Goal: Task Accomplishment & Management: Manage account settings

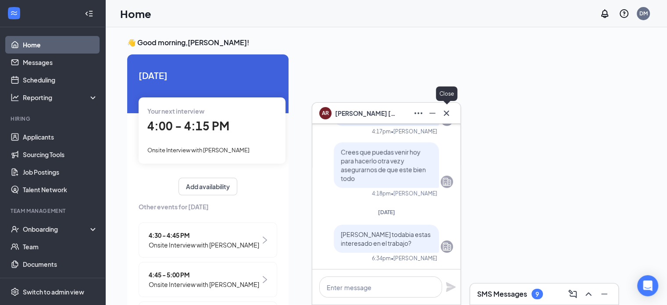
click at [448, 112] on icon "Cross" at bounding box center [446, 112] width 5 height 5
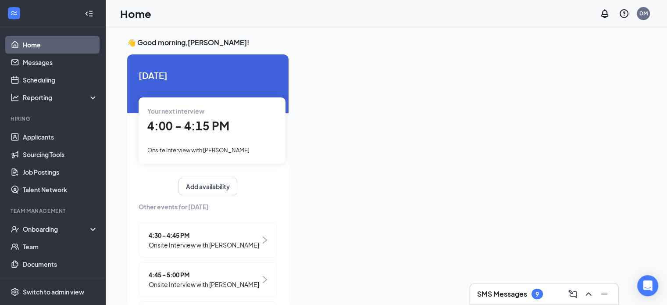
scroll to position [18, 0]
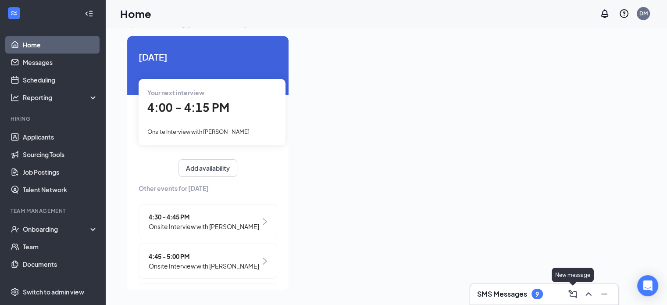
click at [569, 295] on icon "ComposeMessage" at bounding box center [573, 294] width 11 height 11
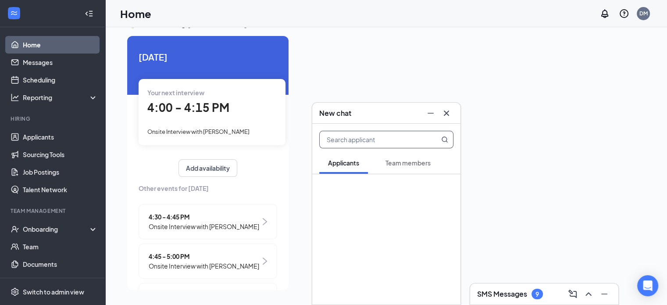
click at [442, 107] on button at bounding box center [447, 113] width 14 height 14
click at [499, 291] on h3 "SMS Messages" at bounding box center [502, 294] width 50 height 10
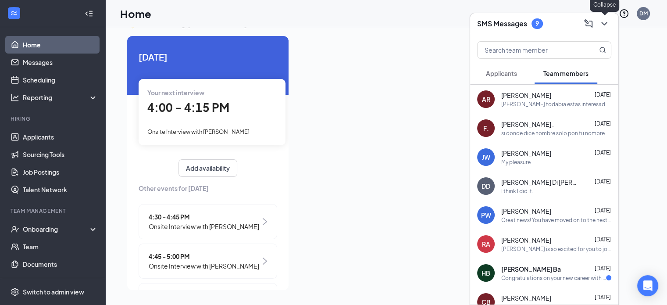
click at [608, 25] on icon "ChevronDown" at bounding box center [604, 23] width 11 height 11
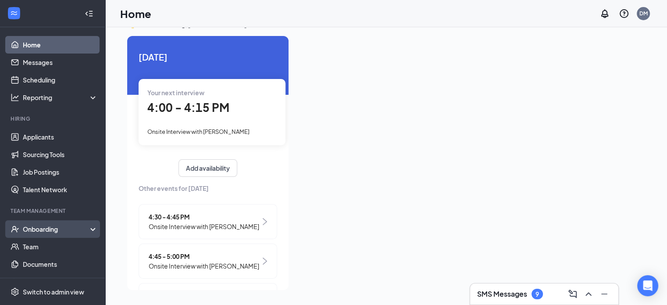
click at [75, 226] on div "Onboarding" at bounding box center [57, 229] width 68 height 9
click at [73, 243] on link "Overview" at bounding box center [60, 247] width 75 height 18
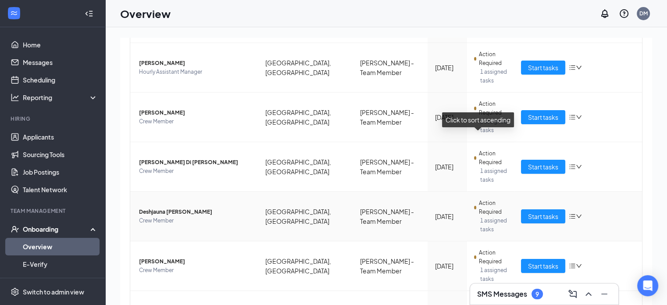
scroll to position [290, 0]
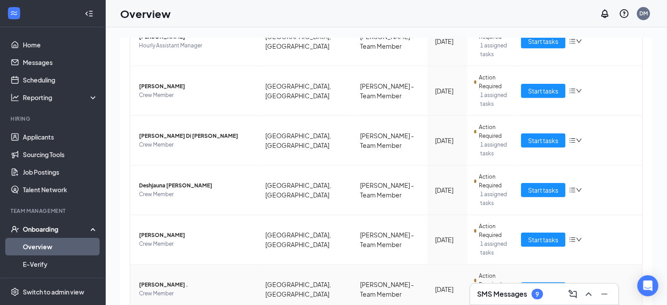
click at [533, 284] on span "Start tasks" at bounding box center [543, 289] width 30 height 10
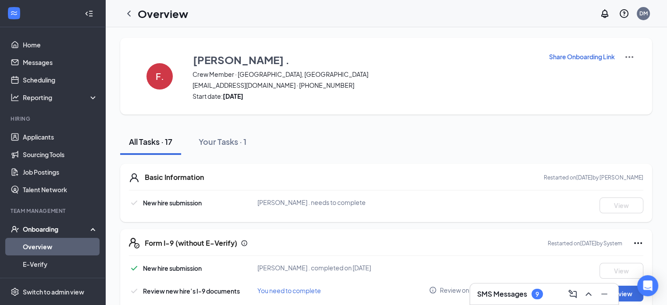
click at [577, 57] on p "Share Onboarding Link" at bounding box center [582, 56] width 66 height 9
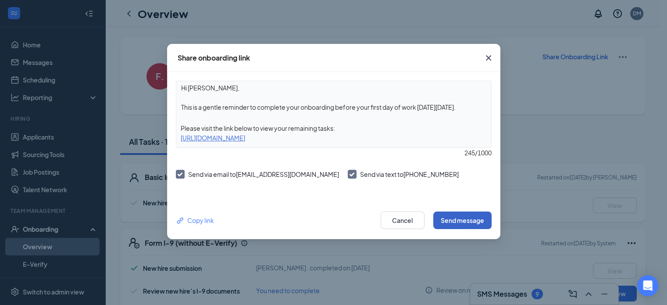
click at [459, 219] on button "Send message" at bounding box center [463, 221] width 58 height 18
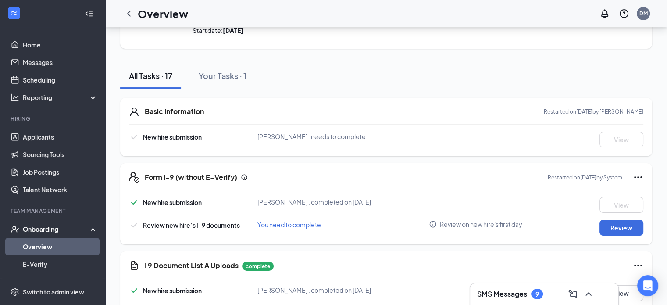
scroll to position [88, 0]
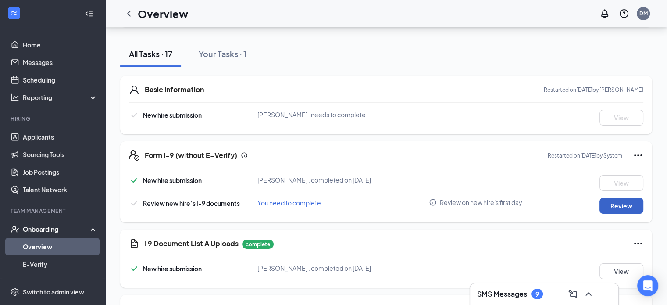
click at [626, 206] on button "Review" at bounding box center [622, 206] width 44 height 16
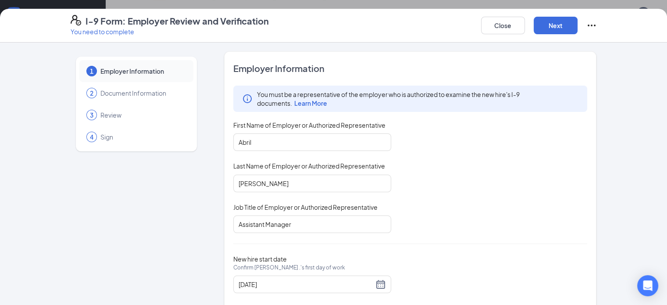
scroll to position [17, 0]
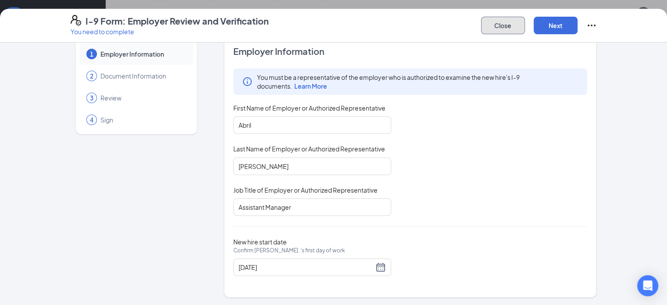
click at [525, 22] on button "Close" at bounding box center [503, 26] width 44 height 18
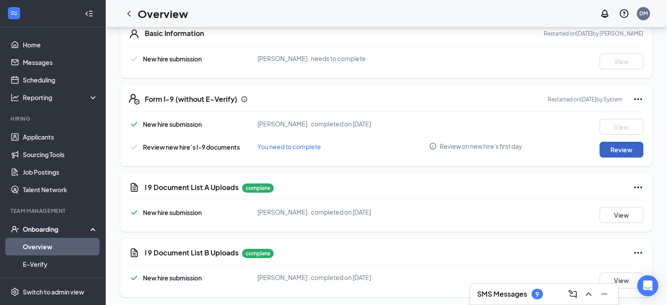
scroll to position [132, 0]
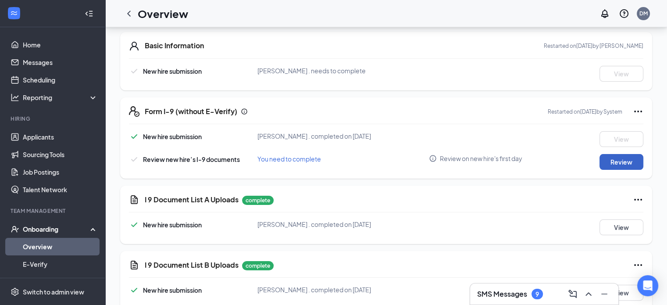
click at [618, 162] on button "Review" at bounding box center [622, 162] width 44 height 16
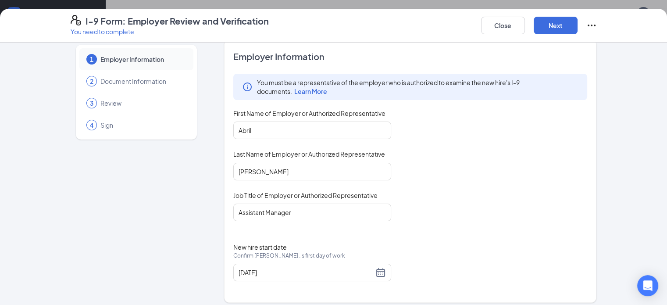
scroll to position [17, 0]
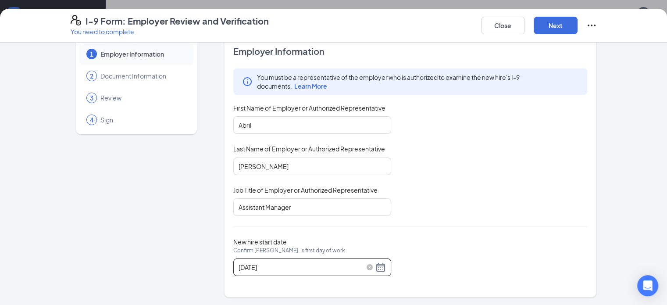
click at [356, 269] on div "[DATE]" at bounding box center [312, 267] width 147 height 11
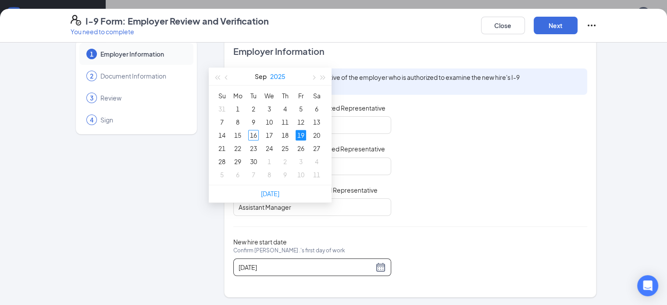
scroll to position [351, 0]
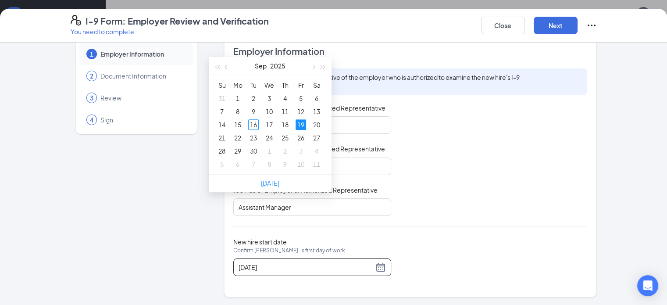
type input "[DATE]"
click at [301, 122] on div "19" at bounding box center [301, 124] width 11 height 11
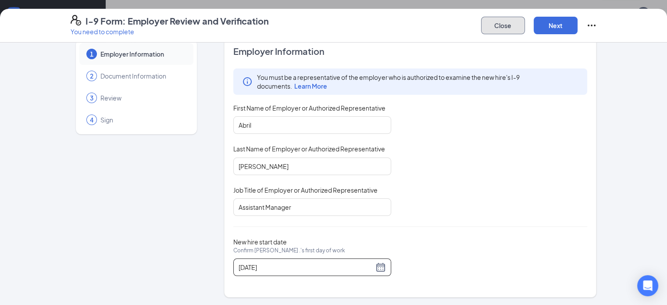
click at [525, 24] on button "Close" at bounding box center [503, 26] width 44 height 18
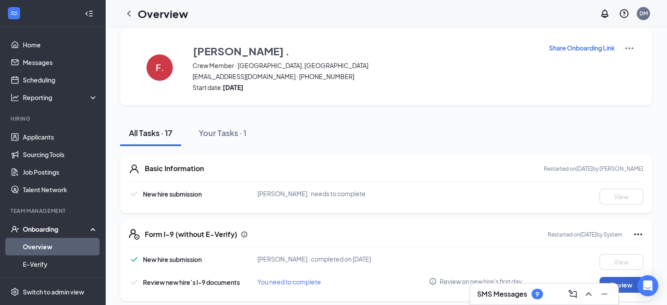
scroll to position [0, 0]
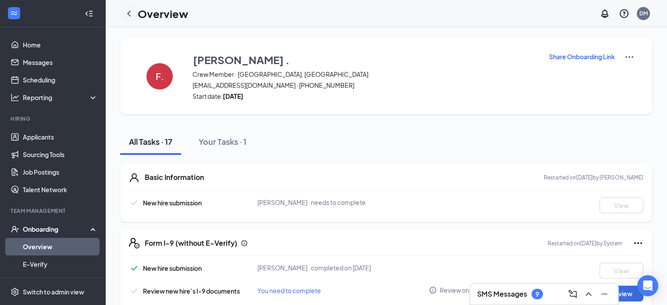
click at [131, 14] on icon "ChevronLeft" at bounding box center [129, 13] width 11 height 11
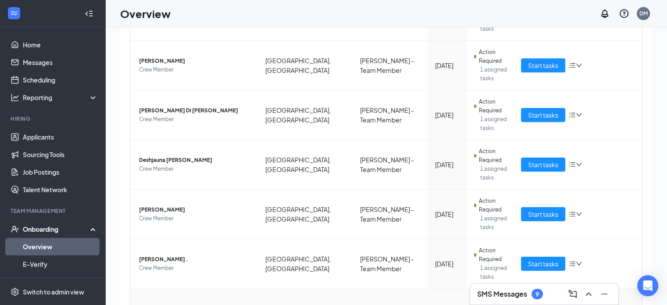
scroll to position [39, 0]
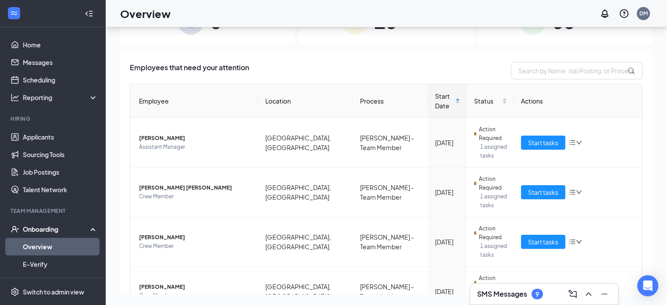
click at [490, 293] on h3 "SMS Messages" at bounding box center [502, 294] width 50 height 10
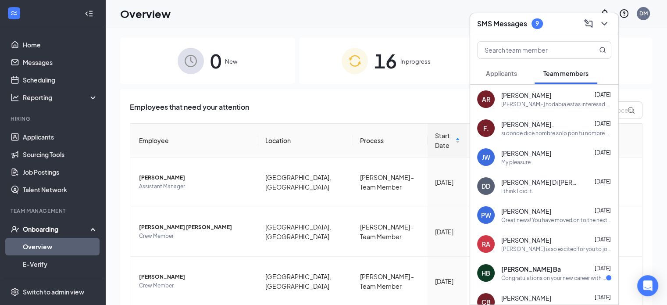
click at [558, 75] on span "Team members" at bounding box center [566, 73] width 45 height 8
click at [509, 49] on input "text" at bounding box center [530, 50] width 104 height 17
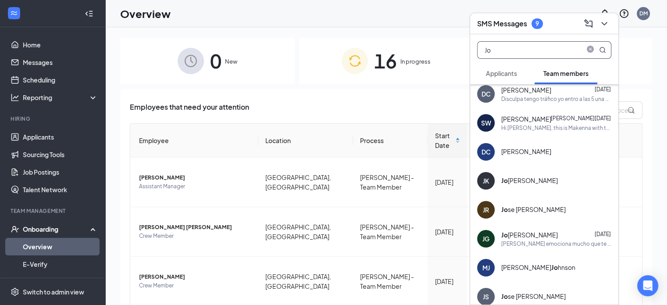
scroll to position [69, 0]
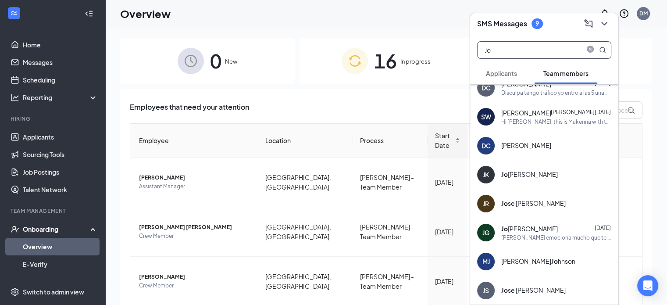
type input "Jo"
click at [541, 230] on div "[PERSON_NAME]" at bounding box center [530, 228] width 57 height 9
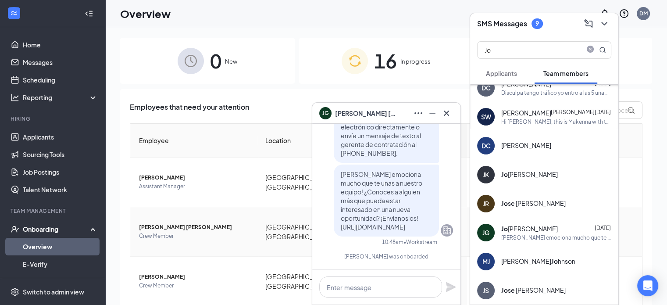
click at [634, 212] on td "Start tasks" at bounding box center [578, 232] width 128 height 50
click at [610, 23] on button at bounding box center [605, 24] width 14 height 14
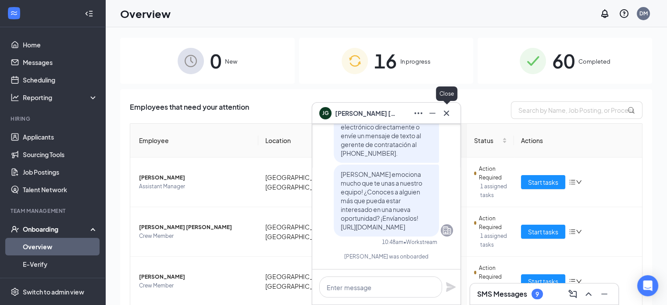
click at [444, 109] on icon "Cross" at bounding box center [446, 113] width 11 height 11
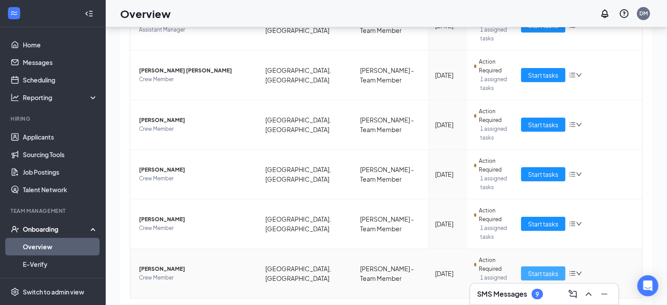
scroll to position [39, 0]
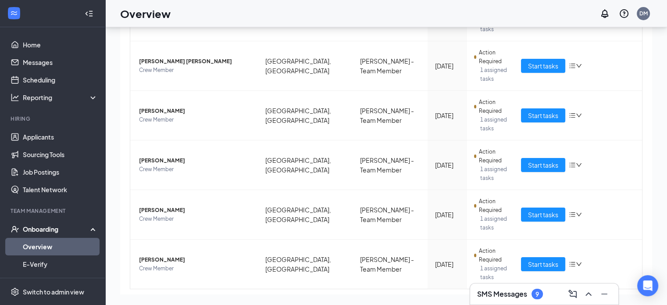
click at [596, 297] on link "1" at bounding box center [600, 303] width 13 height 13
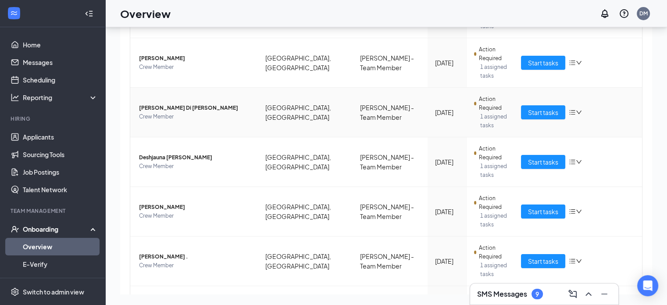
scroll to position [290, 0]
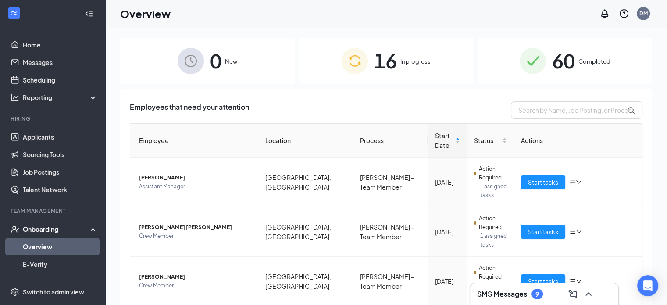
click at [586, 62] on span "Completed" at bounding box center [595, 61] width 32 height 9
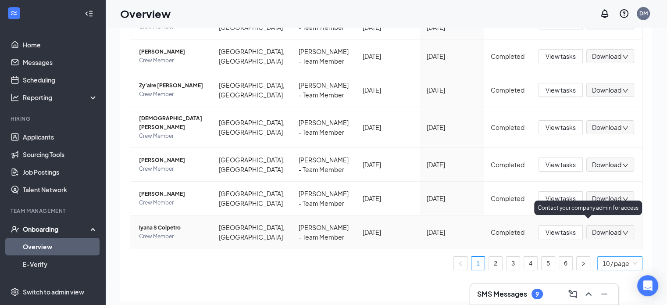
scroll to position [39, 0]
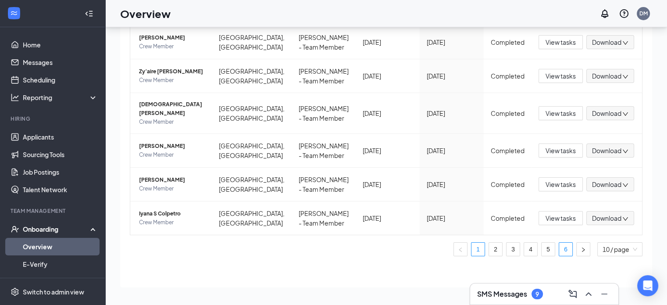
click at [561, 250] on link "6" at bounding box center [566, 249] width 13 height 13
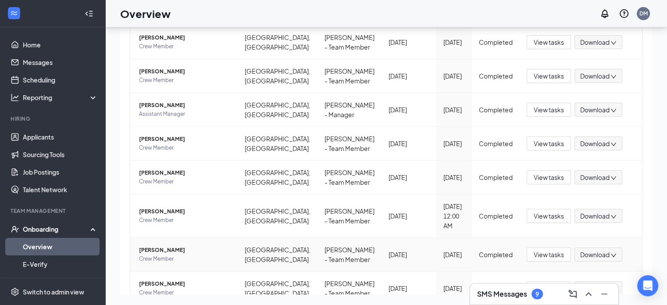
scroll to position [87, 0]
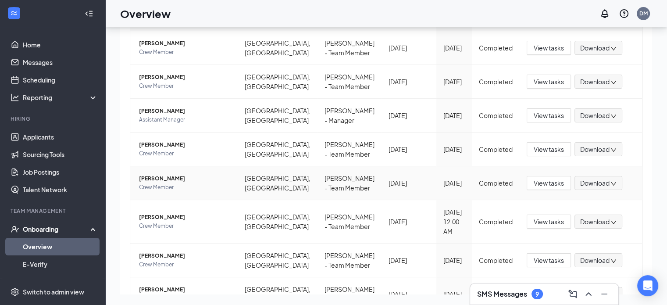
click at [154, 192] on span "Crew Member" at bounding box center [185, 187] width 92 height 9
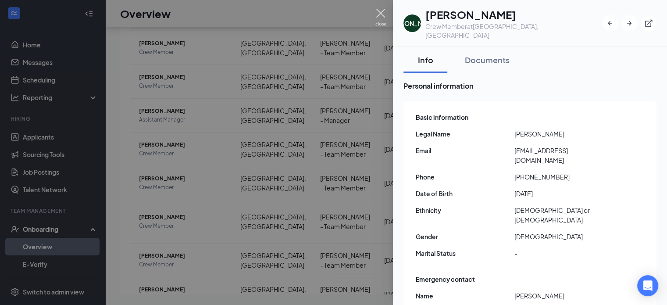
click at [380, 13] on img at bounding box center [381, 17] width 11 height 17
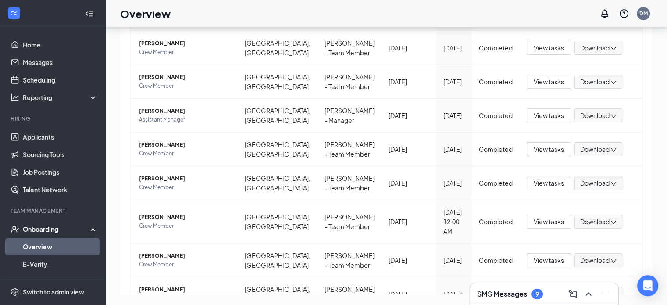
click at [521, 291] on h3 "SMS Messages" at bounding box center [502, 294] width 50 height 10
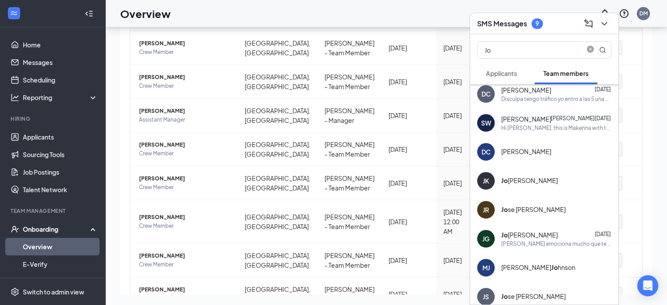
scroll to position [69, 0]
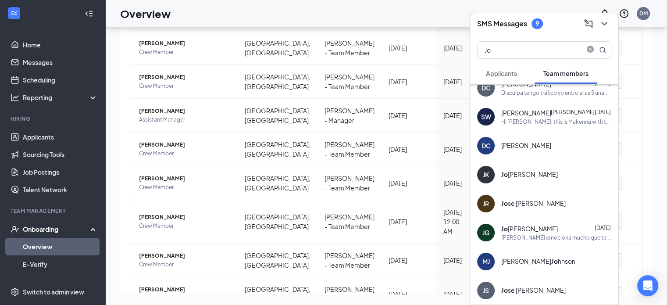
click at [543, 232] on div "[PERSON_NAME] [DATE]" at bounding box center [557, 228] width 110 height 9
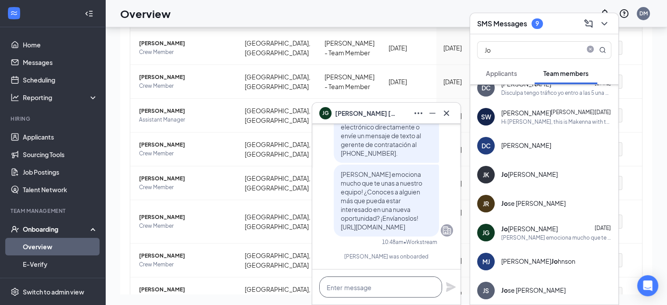
click at [360, 289] on textarea at bounding box center [380, 286] width 123 height 21
type textarea "H"
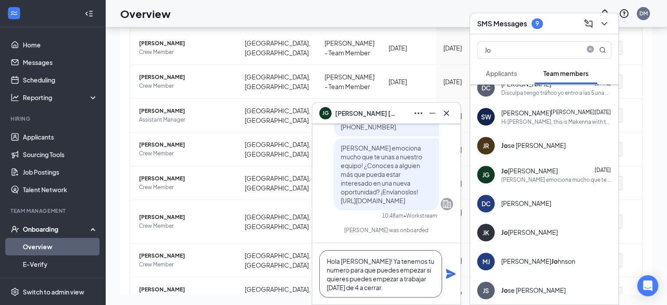
type textarea "Hola [PERSON_NAME]! Ya tenemos tu numero para que puedes empezar si quieres pue…"
click at [448, 272] on icon "Plane" at bounding box center [451, 274] width 10 height 10
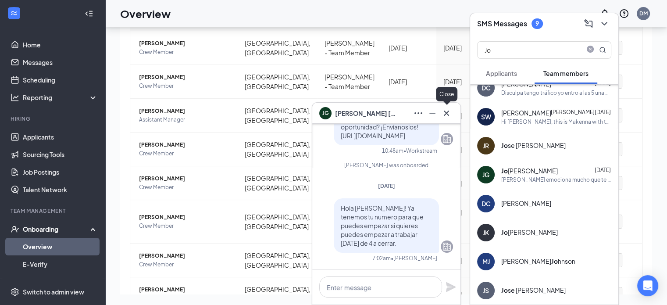
click at [446, 111] on icon "Cross" at bounding box center [446, 113] width 11 height 11
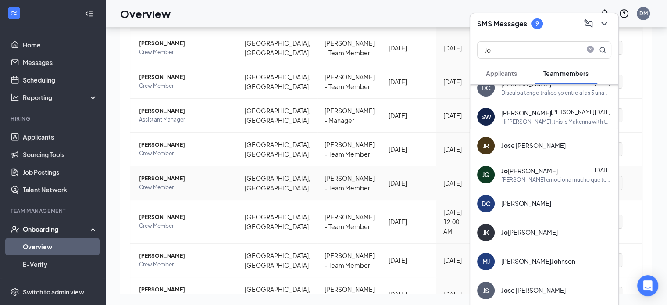
click at [151, 183] on span "[PERSON_NAME]" at bounding box center [185, 178] width 92 height 9
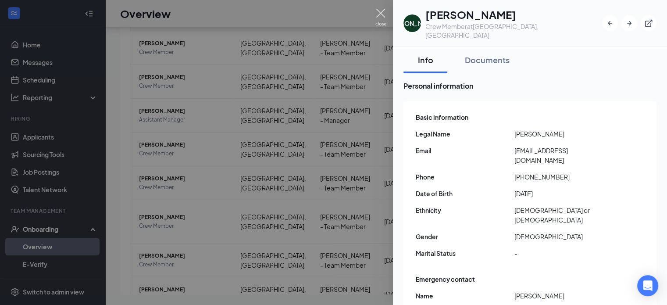
click at [381, 9] on img at bounding box center [381, 17] width 11 height 17
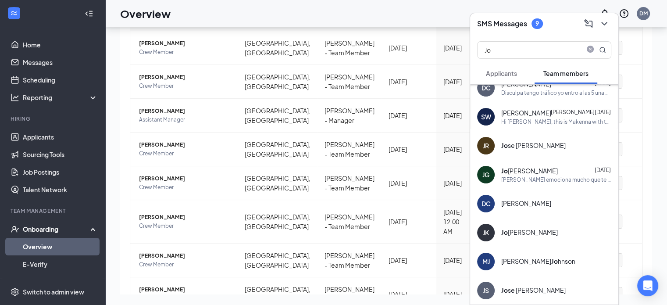
click at [569, 25] on div "SMS Messages 9" at bounding box center [544, 24] width 134 height 14
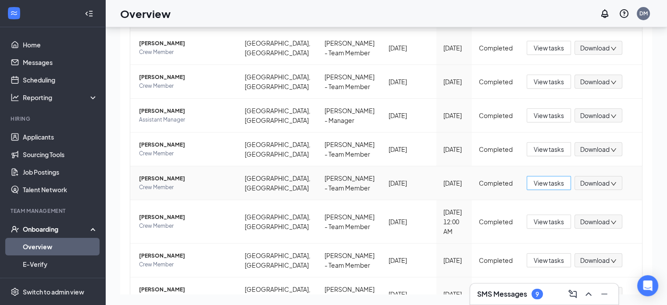
click at [539, 188] on span "View tasks" at bounding box center [549, 183] width 30 height 10
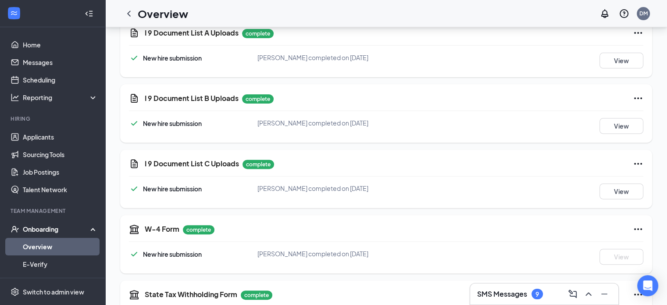
scroll to position [307, 0]
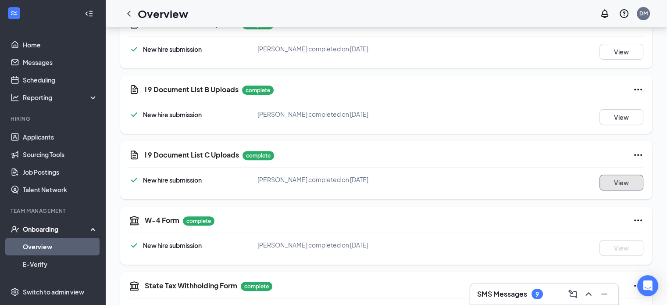
click at [610, 185] on button "View" at bounding box center [622, 183] width 44 height 16
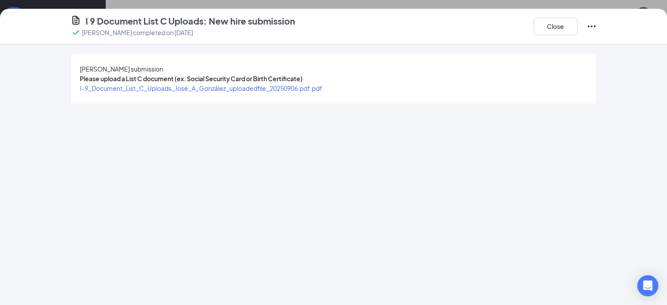
click at [213, 92] on span "I-9_Document_List_C_Uploads_José_A_González_uploadedfile_20250906.pdf.pdf" at bounding box center [201, 88] width 243 height 8
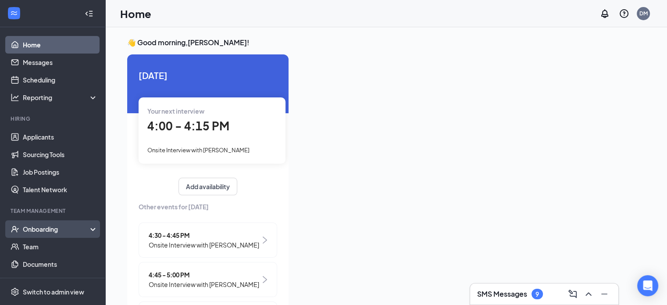
click at [57, 228] on div "Onboarding" at bounding box center [57, 229] width 68 height 9
click at [60, 247] on link "Overview" at bounding box center [60, 247] width 75 height 18
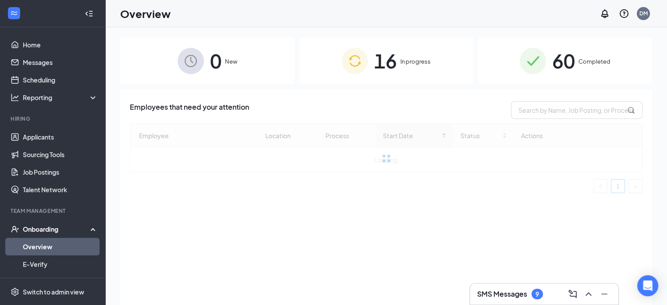
click at [582, 57] on span "Completed" at bounding box center [595, 61] width 32 height 9
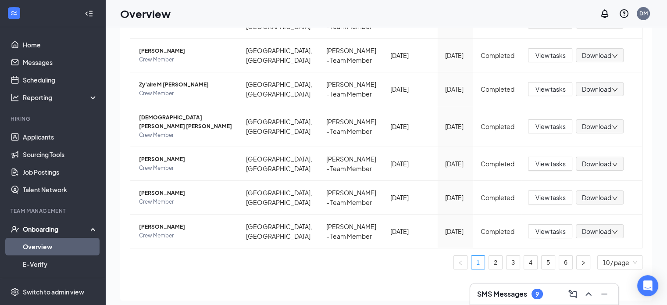
scroll to position [39, 0]
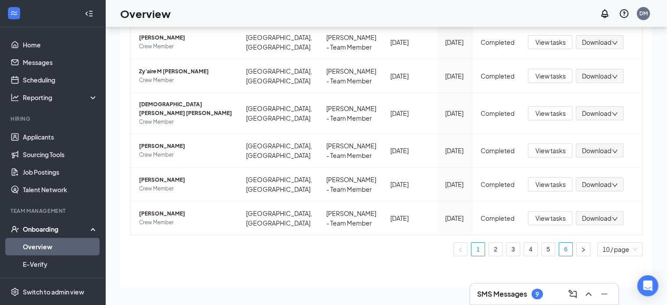
click at [562, 251] on link "6" at bounding box center [566, 249] width 13 height 13
